Goal: Find specific fact: Find specific fact

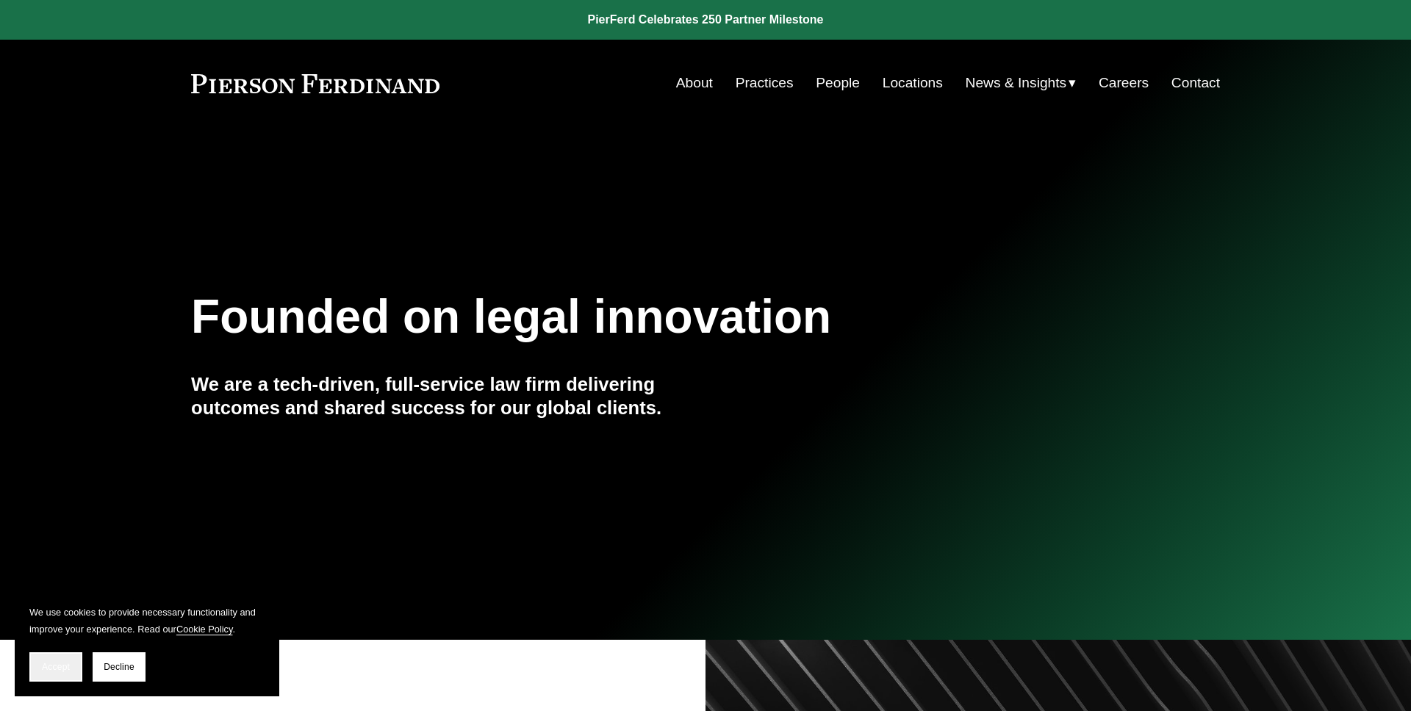
click at [38, 667] on button "Accept" at bounding box center [55, 666] width 53 height 29
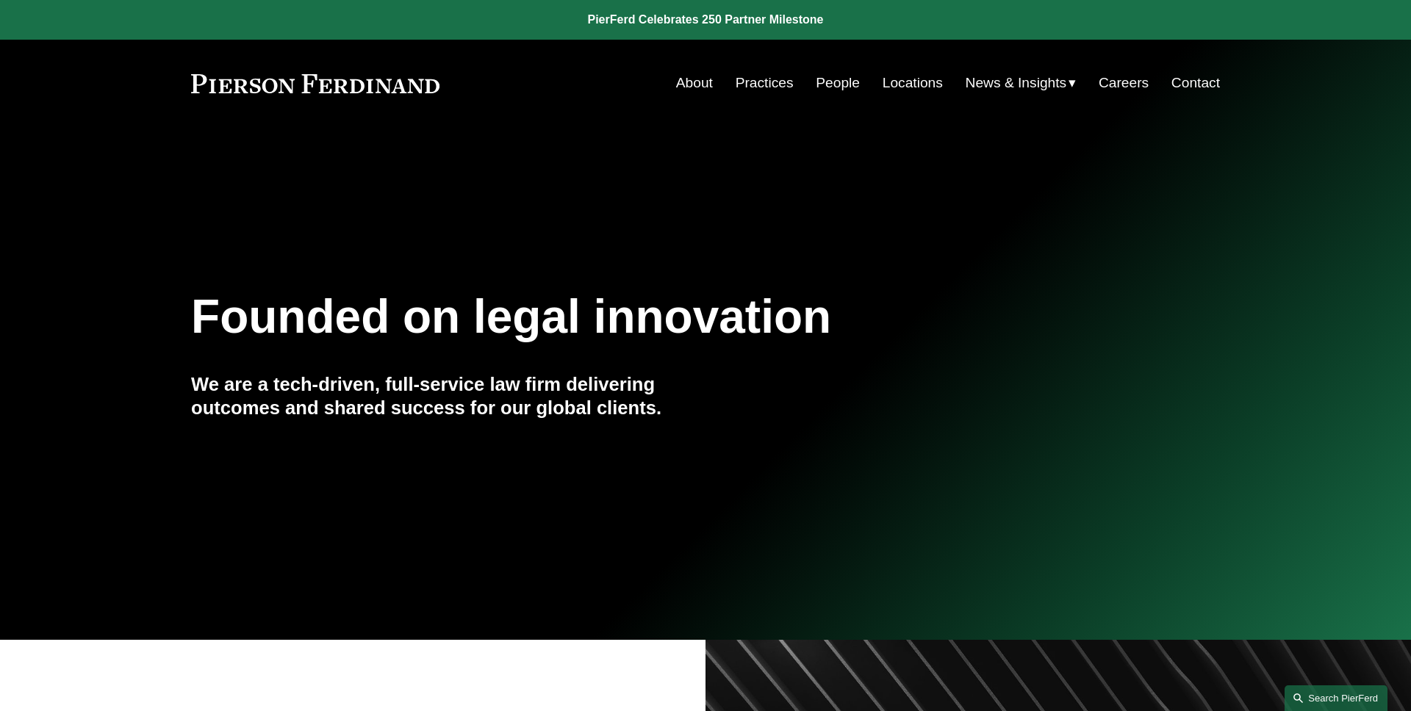
click at [1292, 695] on link "Search this site" at bounding box center [1335, 698] width 103 height 26
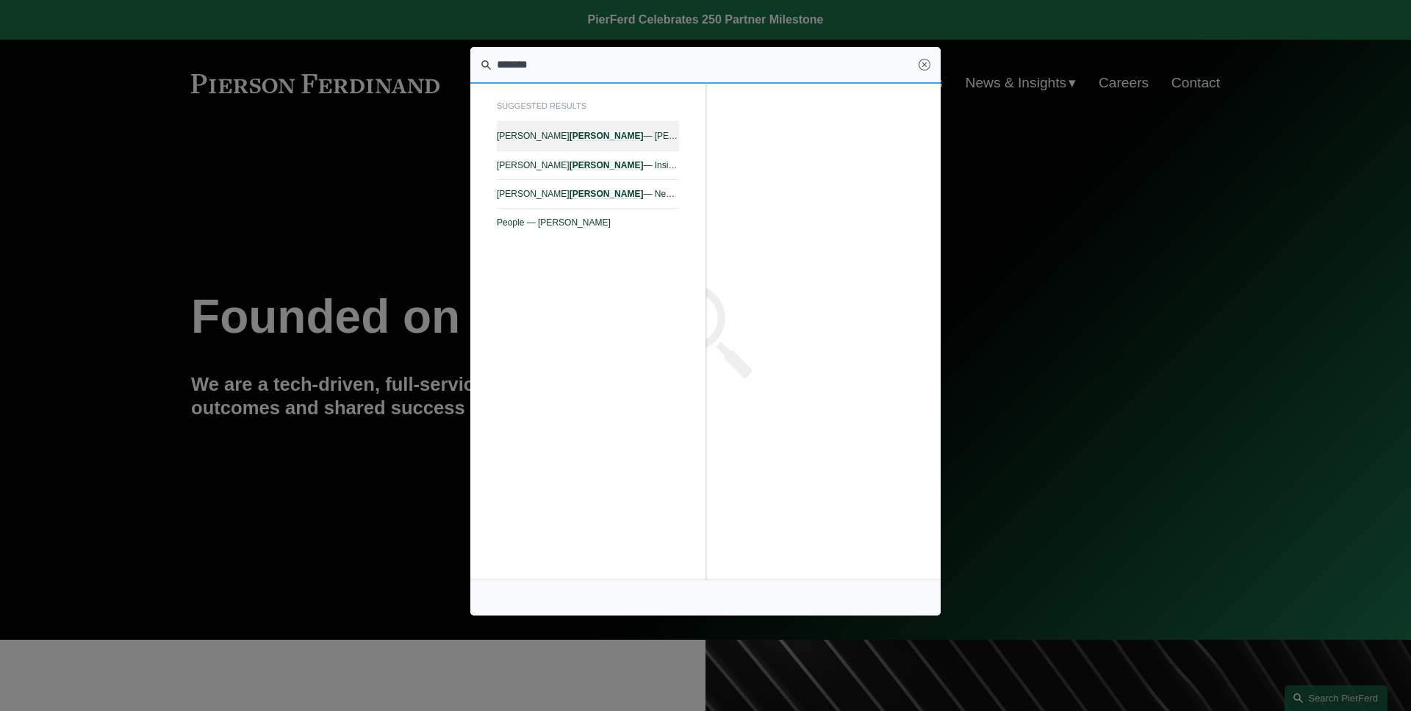
click at [577, 141] on link "[PERSON_NAME] — [PERSON_NAME] LLP" at bounding box center [588, 136] width 182 height 29
type input "*******"
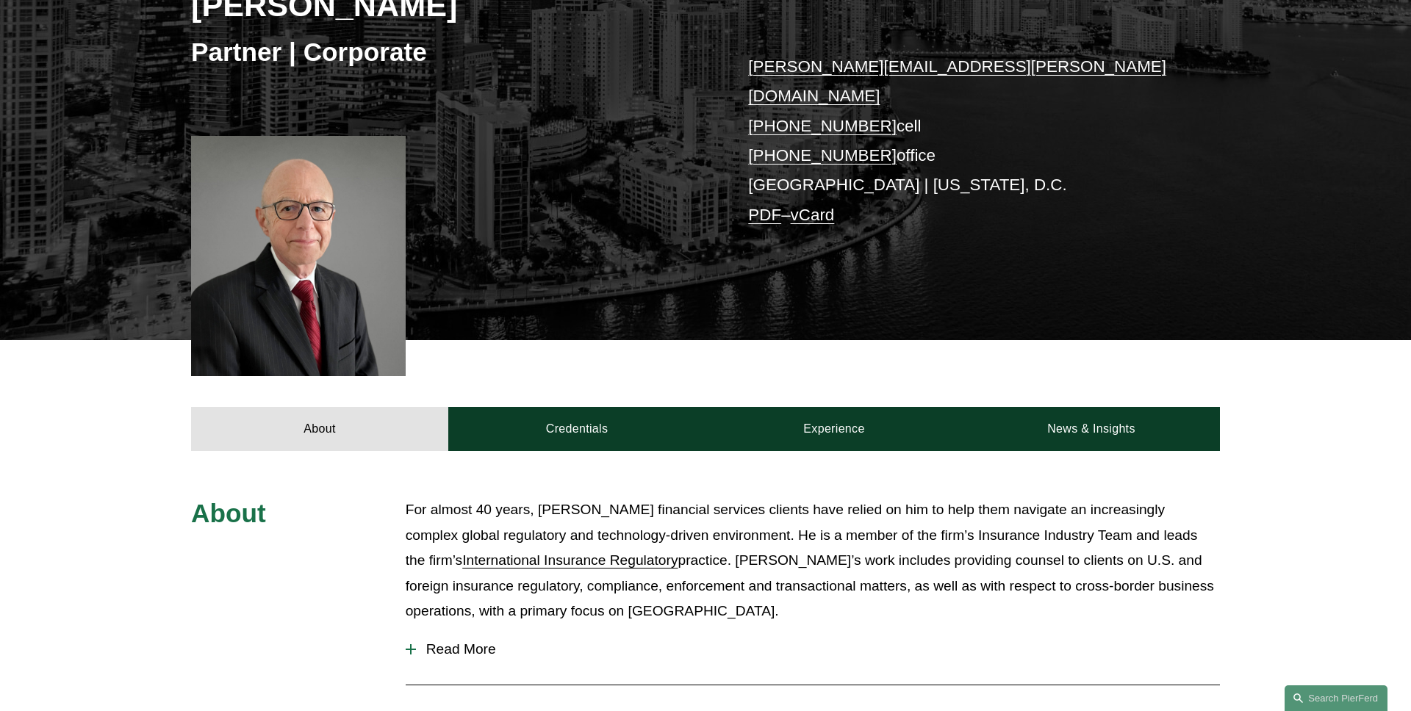
scroll to position [428, 0]
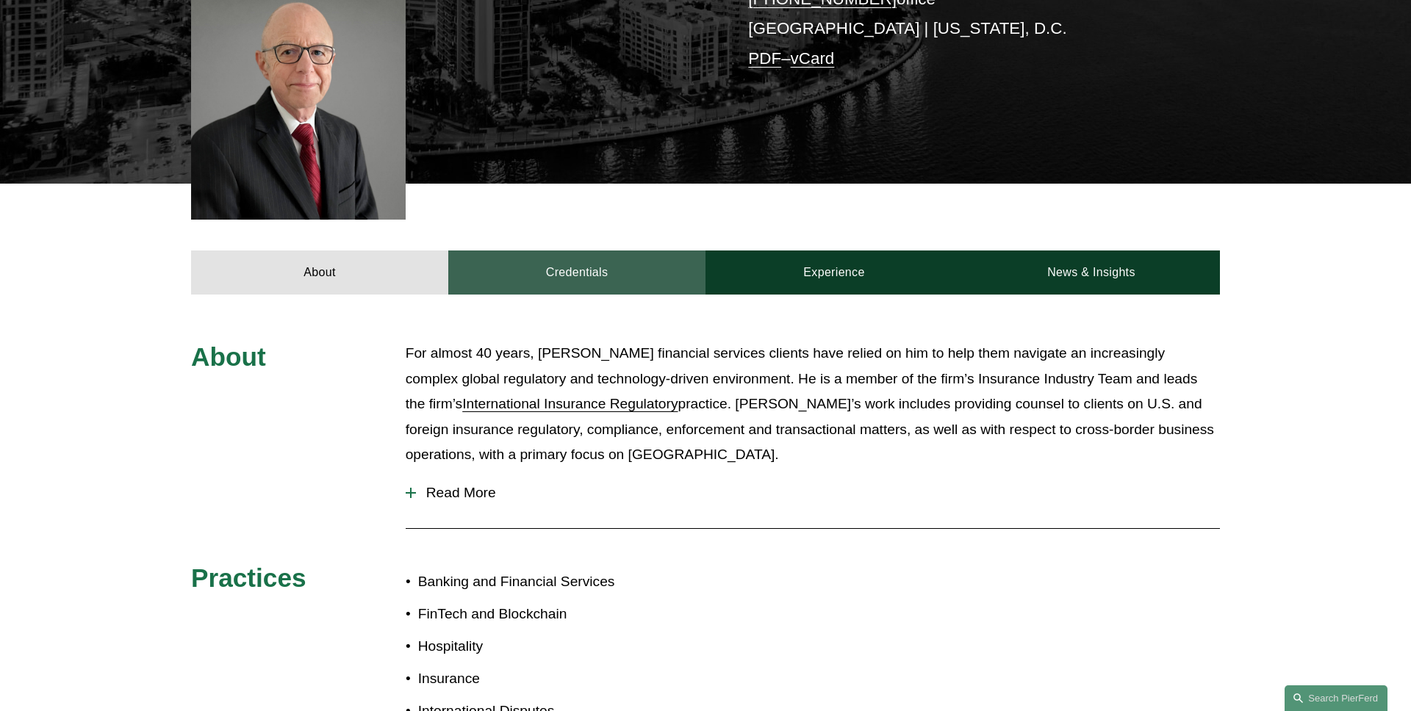
click at [568, 262] on link "Credentials" at bounding box center [576, 273] width 257 height 44
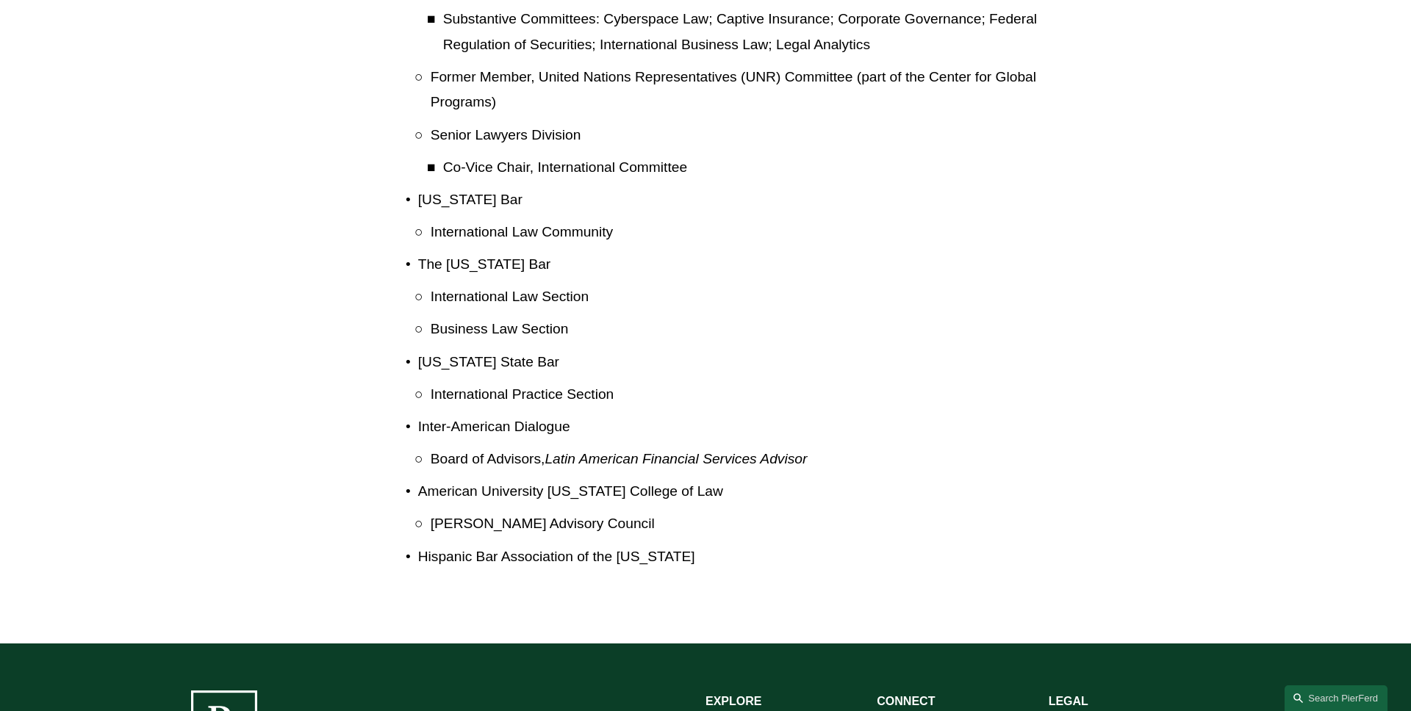
scroll to position [1958, 0]
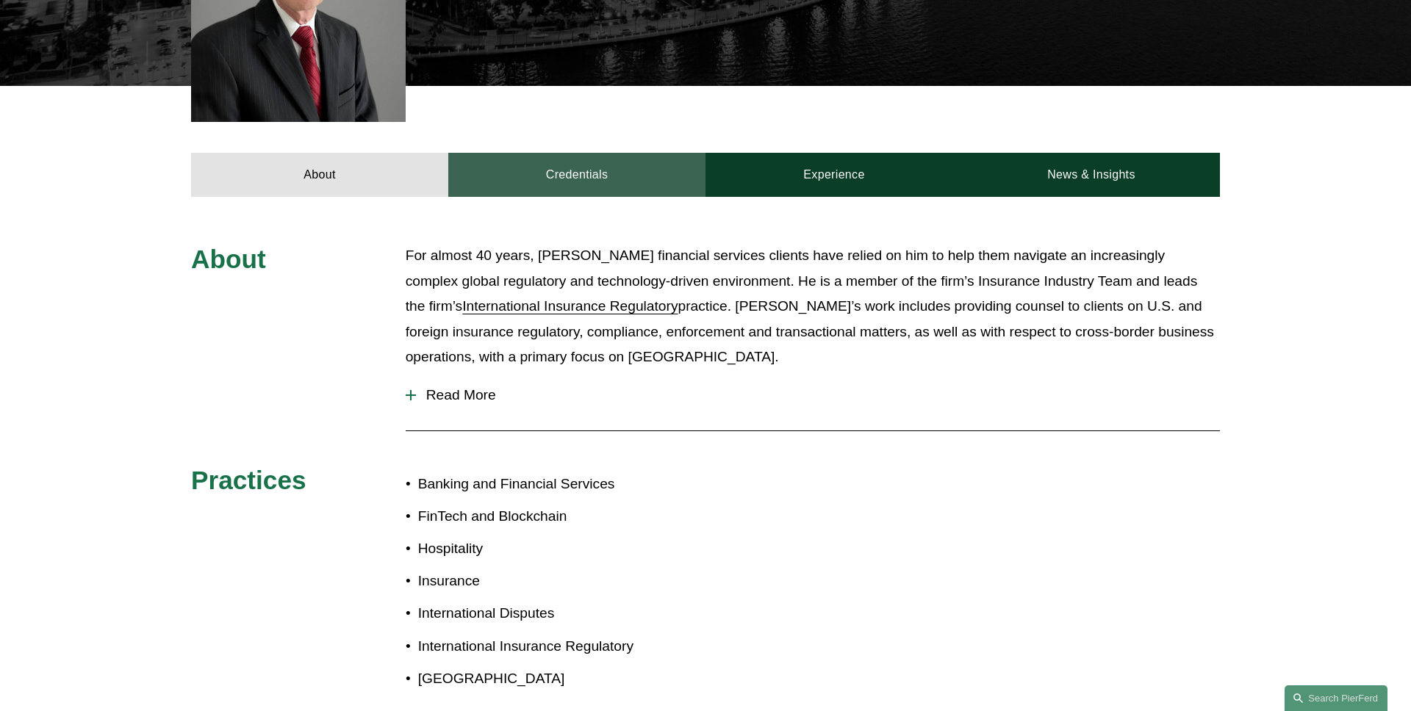
click at [602, 153] on link "Credentials" at bounding box center [576, 175] width 257 height 44
